Goal: Navigation & Orientation: Find specific page/section

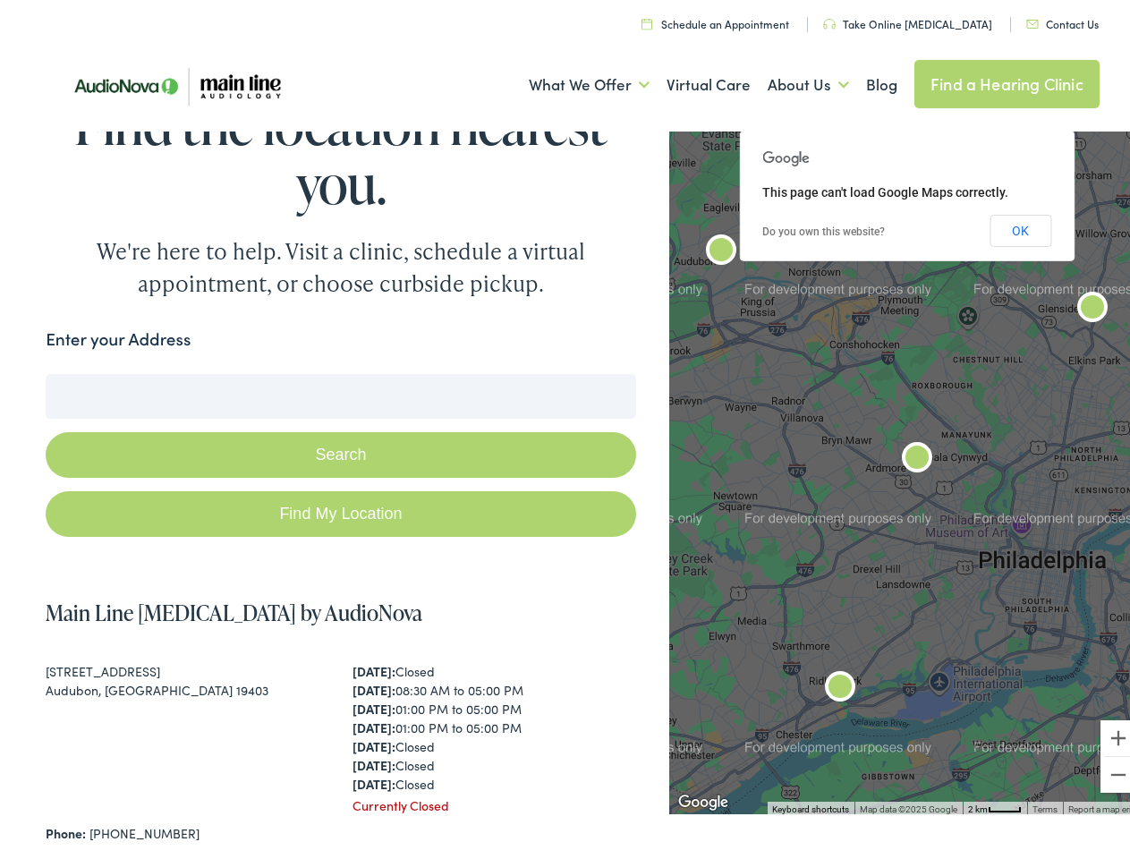
click at [564, 429] on button "Search" at bounding box center [340, 450] width 589 height 46
click at [572, 80] on link "What We Offer" at bounding box center [589, 80] width 121 height 66
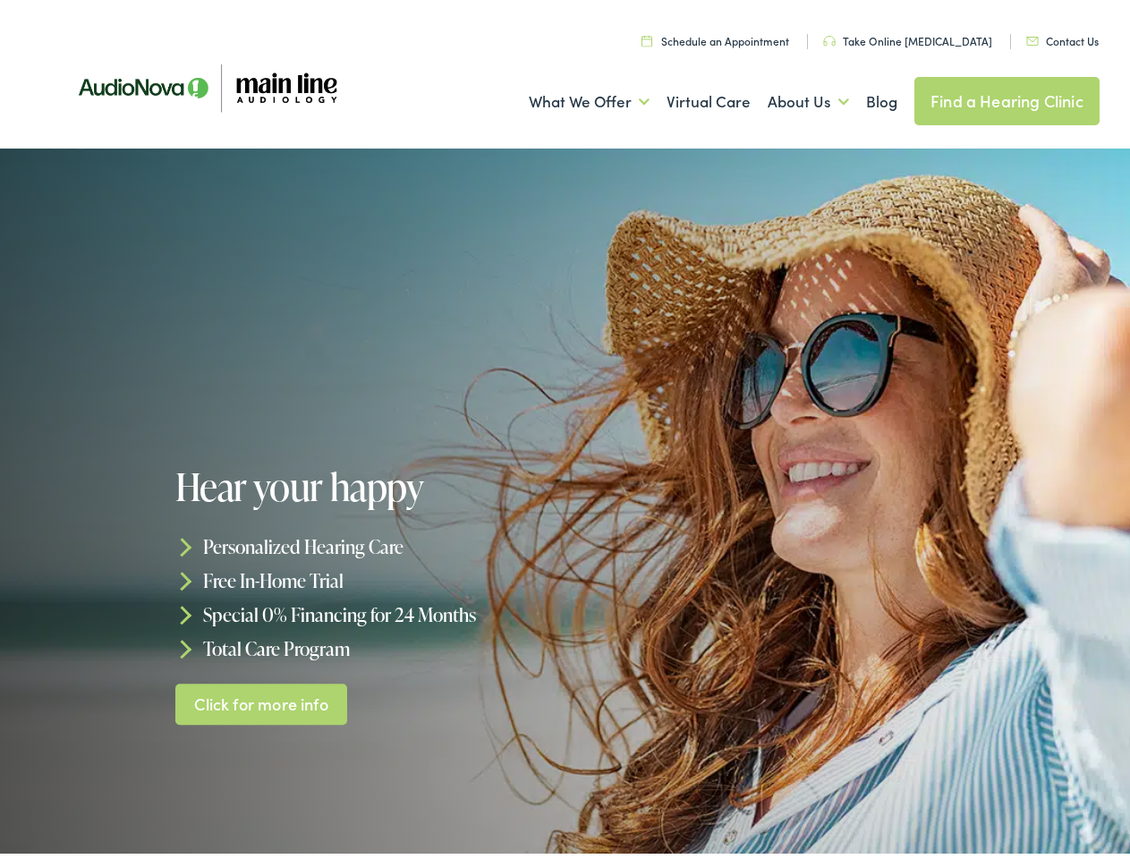
click at [564, 429] on div at bounding box center [565, 501] width 1130 height 716
click at [572, 97] on link "What We Offer" at bounding box center [589, 97] width 121 height 66
click at [789, 97] on link "About Us" at bounding box center [807, 97] width 81 height 66
click at [564, 501] on h1 "Hear your happy" at bounding box center [372, 481] width 395 height 41
